Goal: Transaction & Acquisition: Purchase product/service

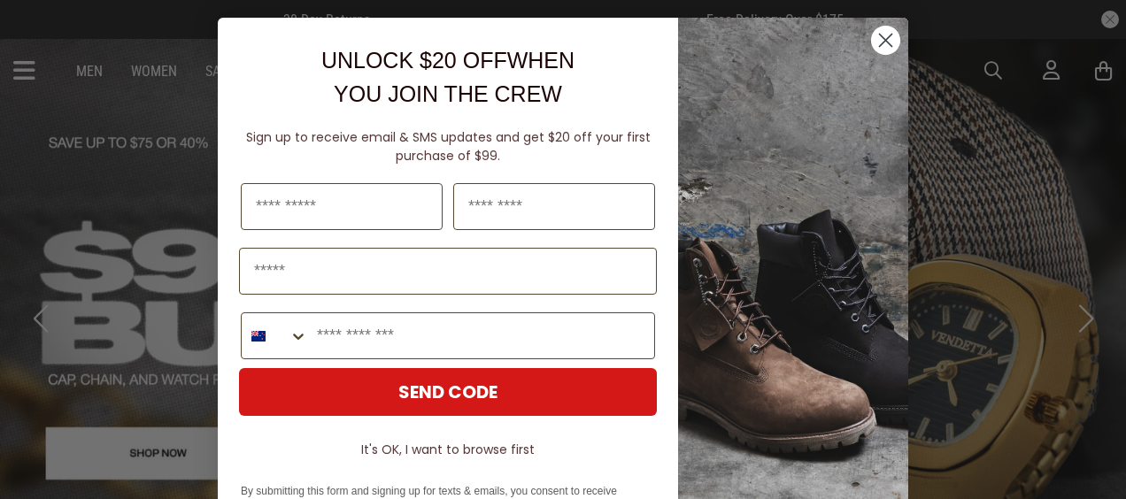
click at [873, 37] on circle "Close dialog" at bounding box center [885, 40] width 29 height 29
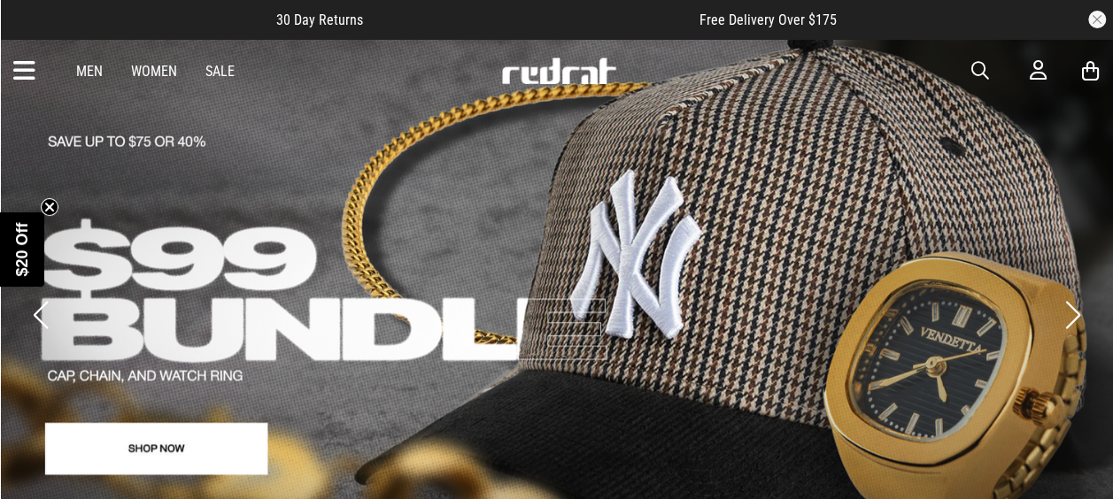
click at [30, 71] on icon at bounding box center [24, 71] width 22 height 29
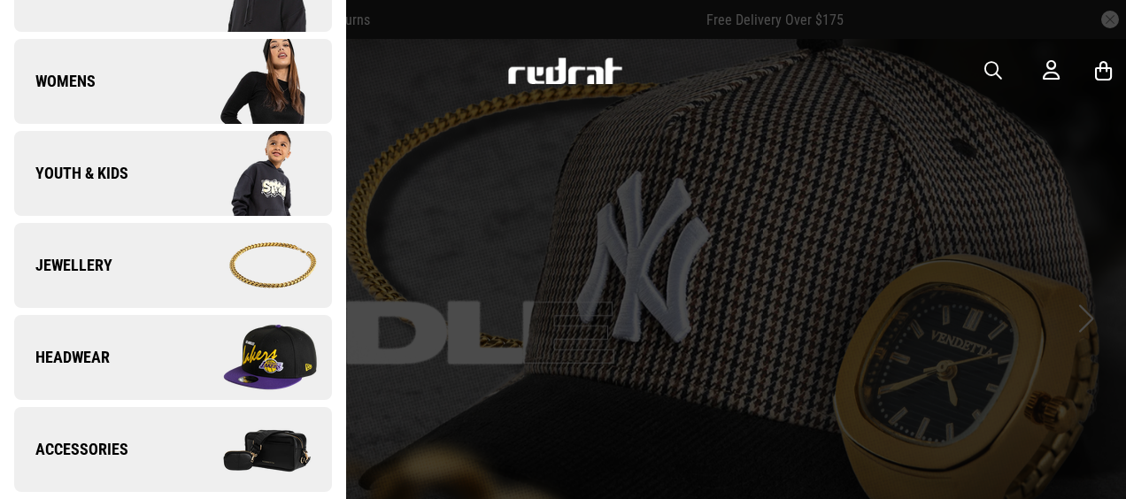
scroll to position [353, 0]
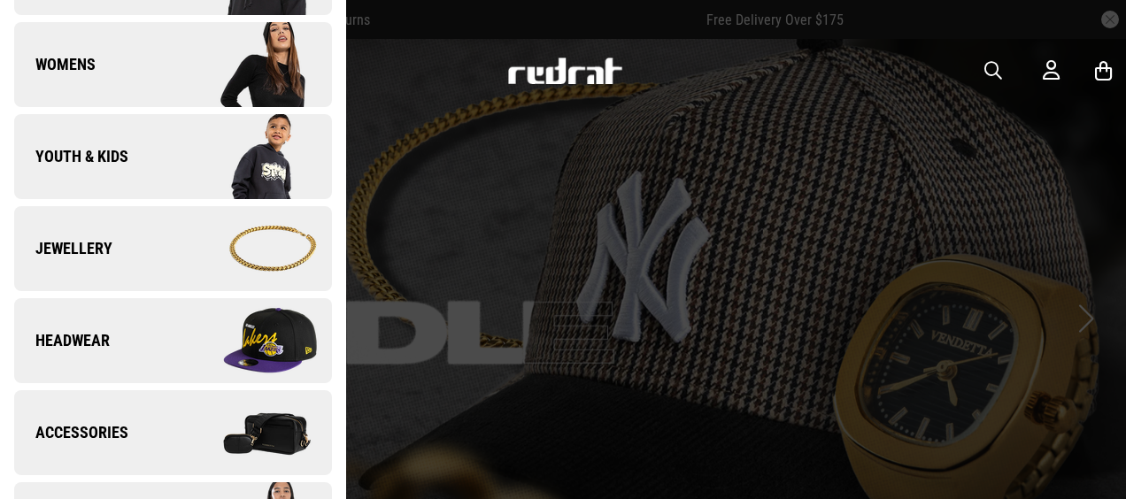
click at [130, 174] on link "Youth & Kids" at bounding box center [173, 156] width 318 height 85
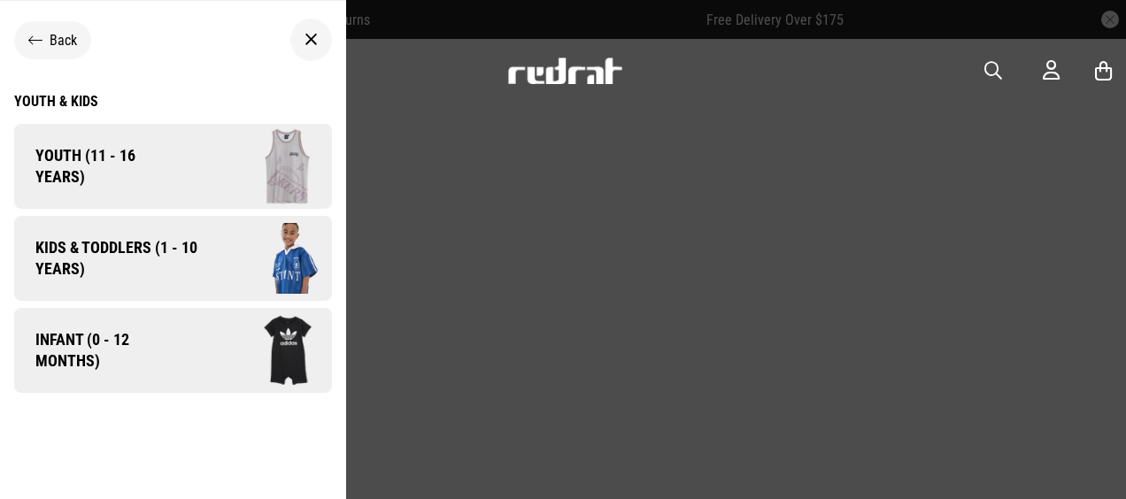
click at [179, 248] on span "Kids & Toddlers (1 - 10 years)" at bounding box center [110, 258] width 192 height 43
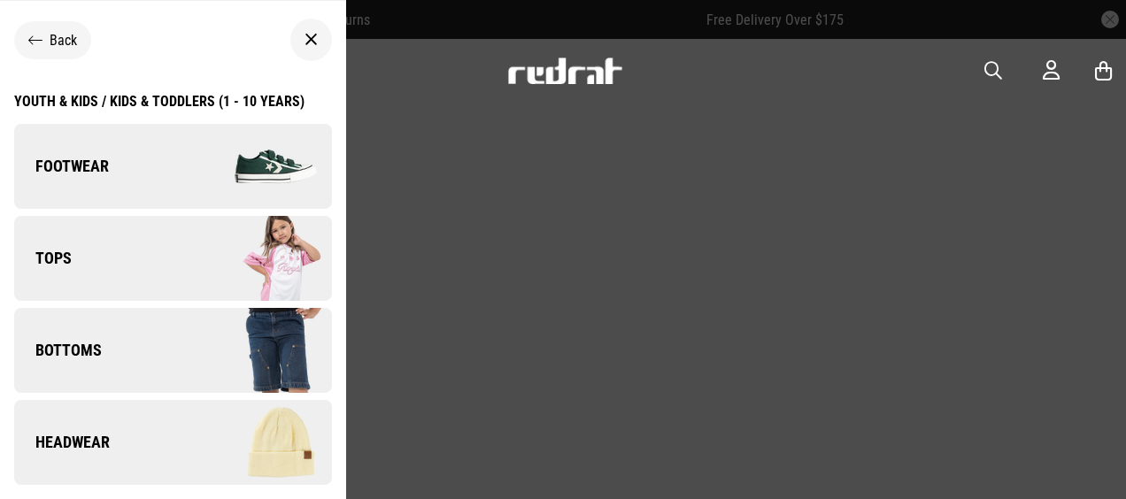
click at [116, 173] on link "Footwear" at bounding box center [173, 166] width 318 height 85
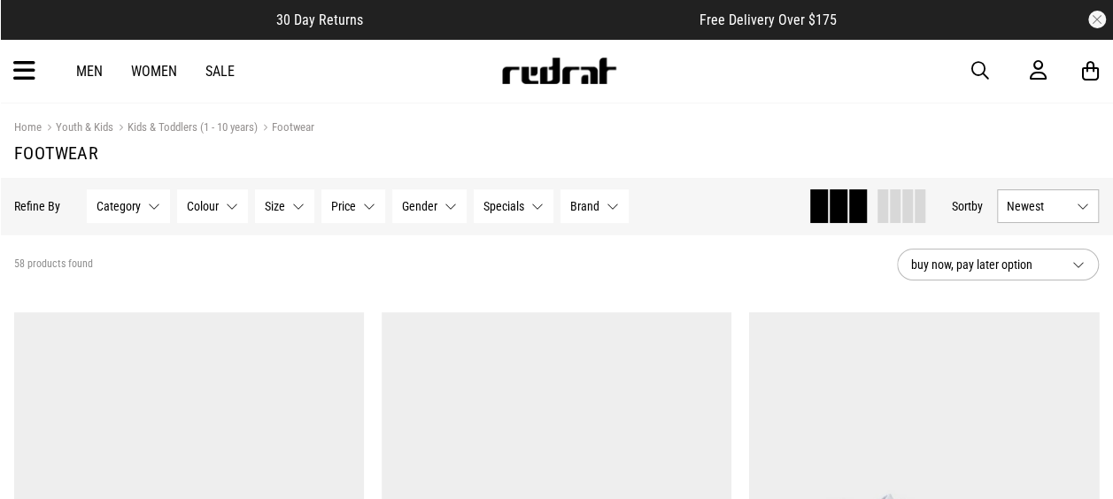
click at [132, 211] on span "Category" at bounding box center [119, 206] width 44 height 14
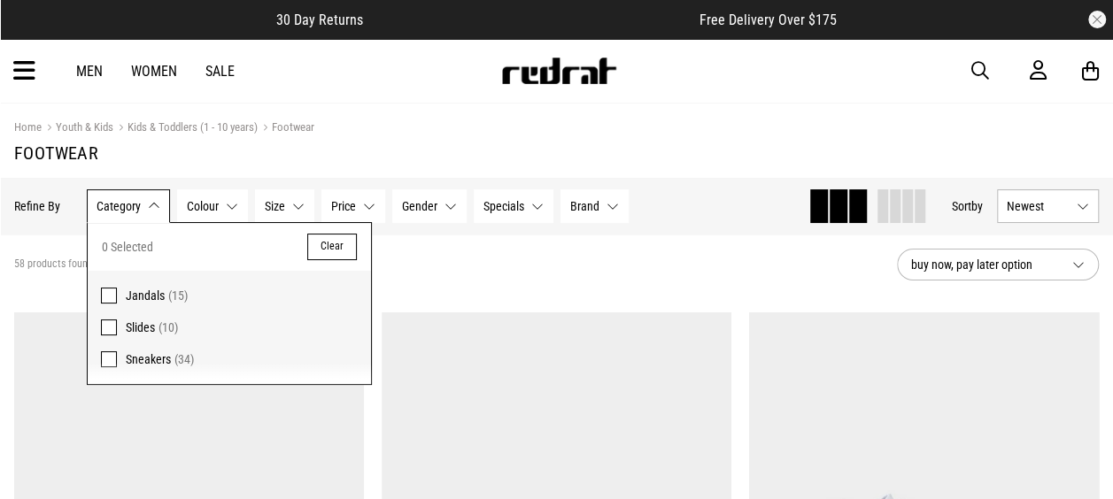
click at [148, 349] on span "Sneakers (34)" at bounding box center [242, 359] width 232 height 21
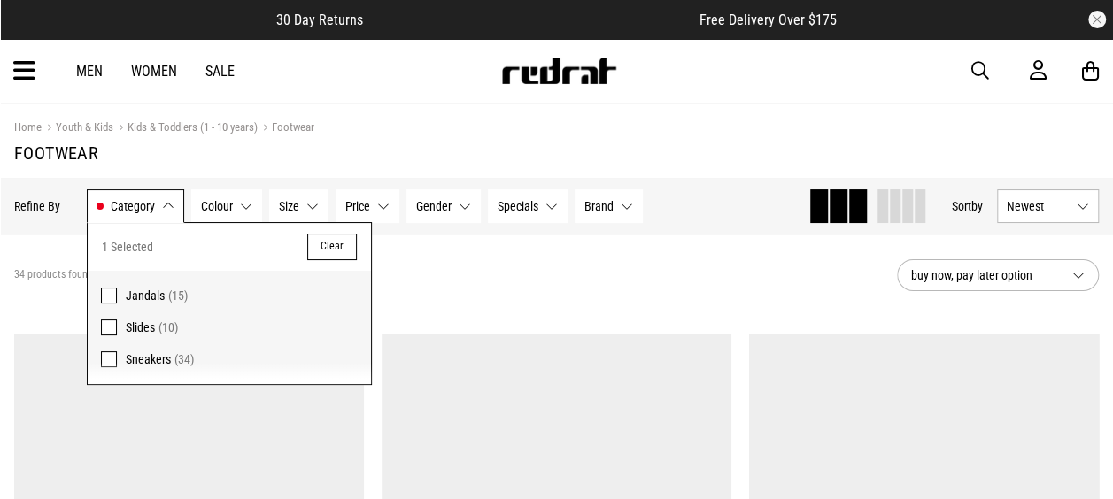
click at [615, 207] on button "Brand None selected" at bounding box center [609, 207] width 68 height 34
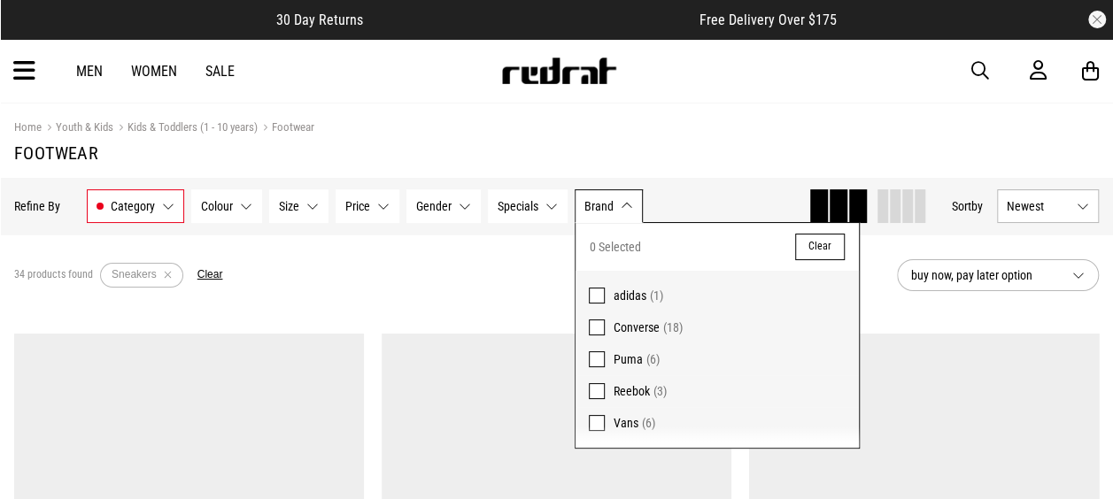
click at [723, 215] on div "Hide Refine s Refine By Filters Category Sneakers Category 1 Selected Clear Jan…" at bounding box center [404, 206] width 780 height 39
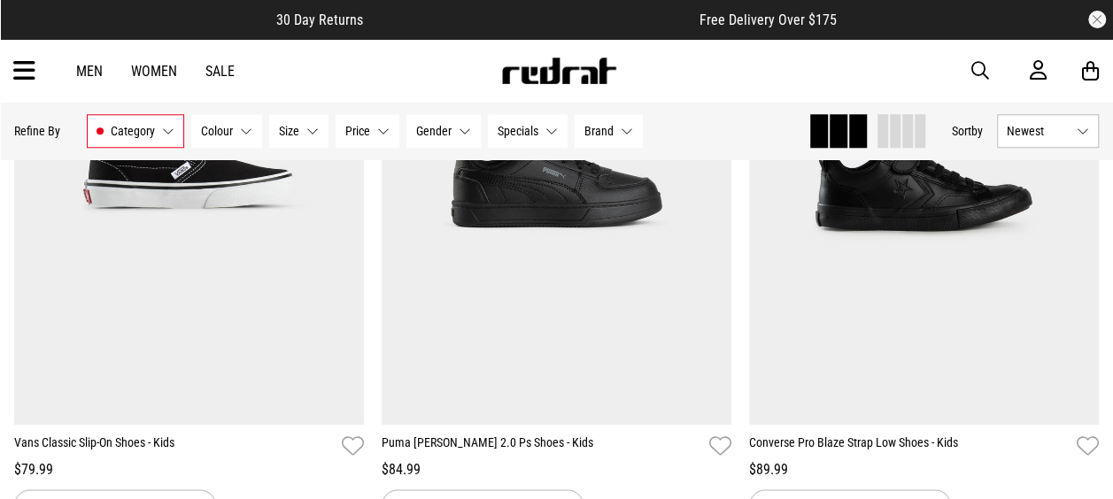
scroll to position [4803, 0]
